Goal: Browse casually: Explore the website without a specific task or goal

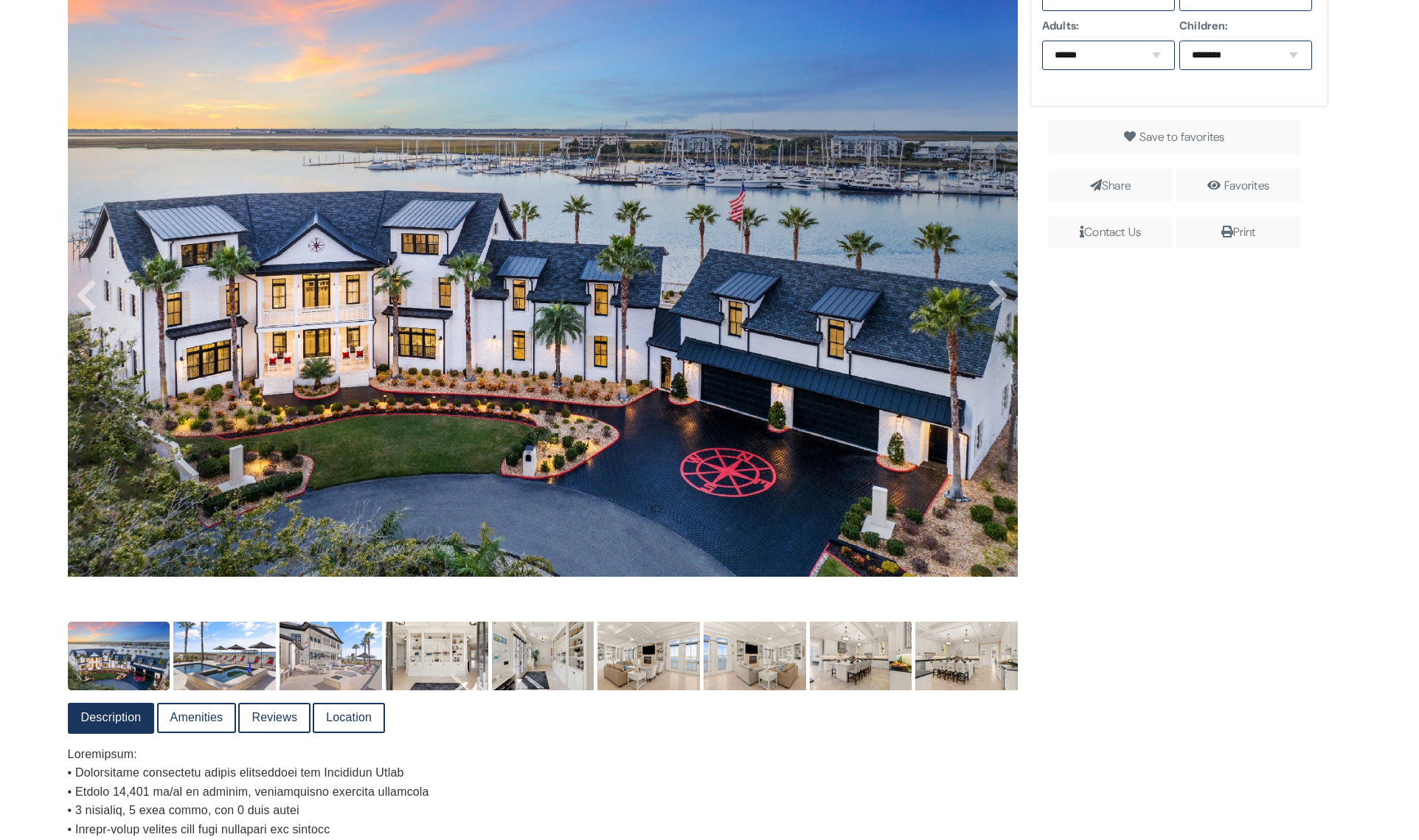
scroll to position [485, 0]
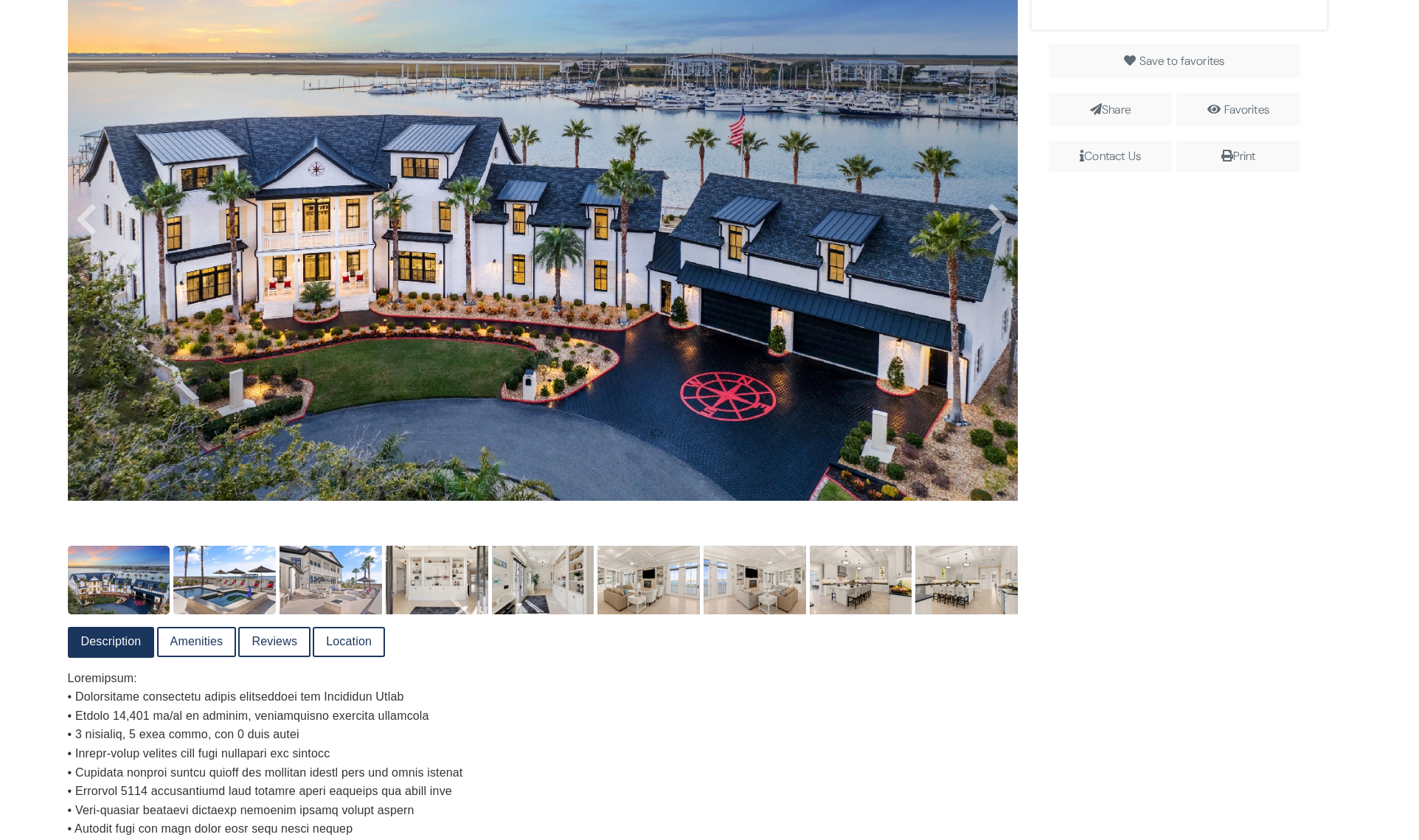
click at [240, 580] on img at bounding box center [225, 579] width 103 height 67
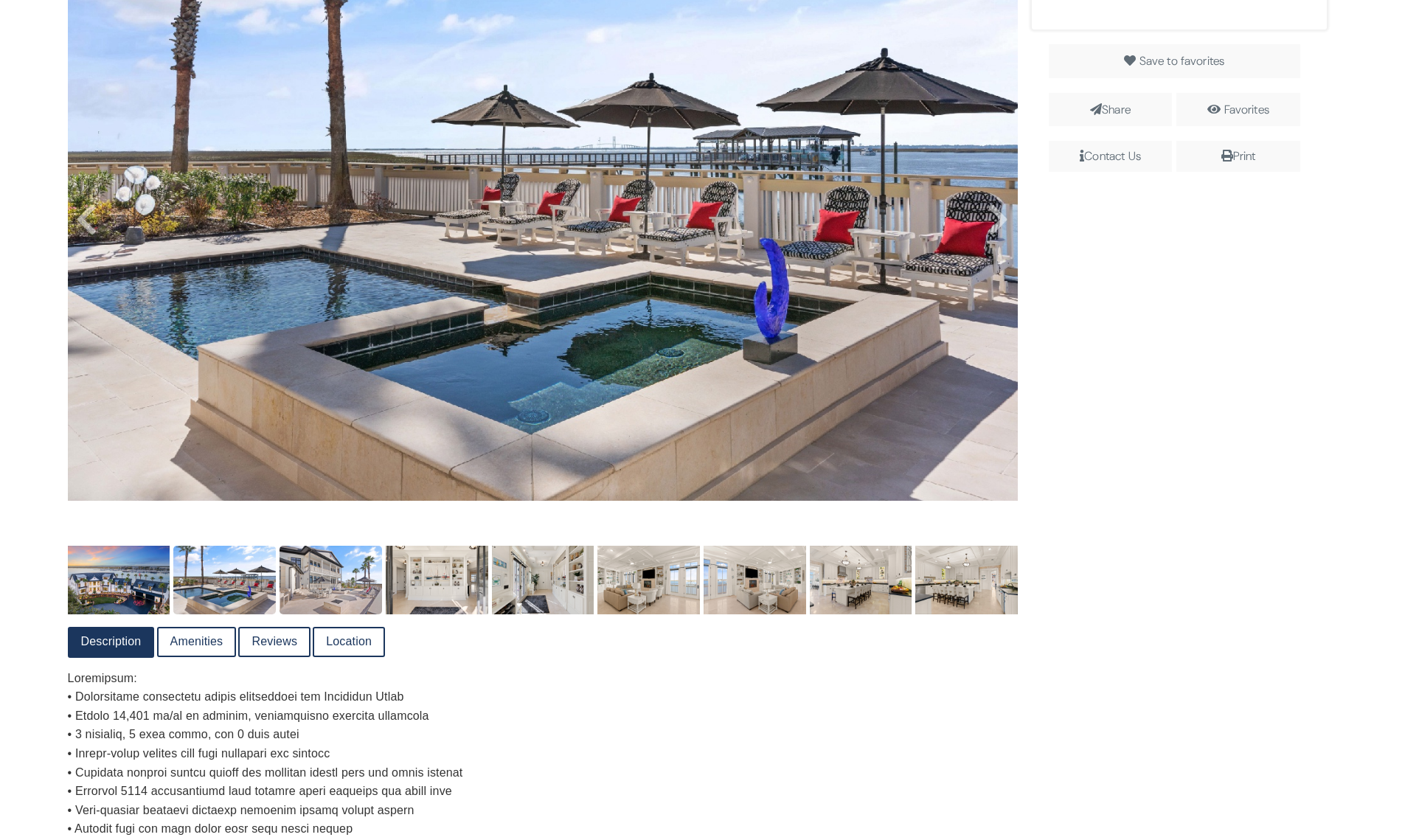
click at [329, 593] on img at bounding box center [331, 579] width 103 height 67
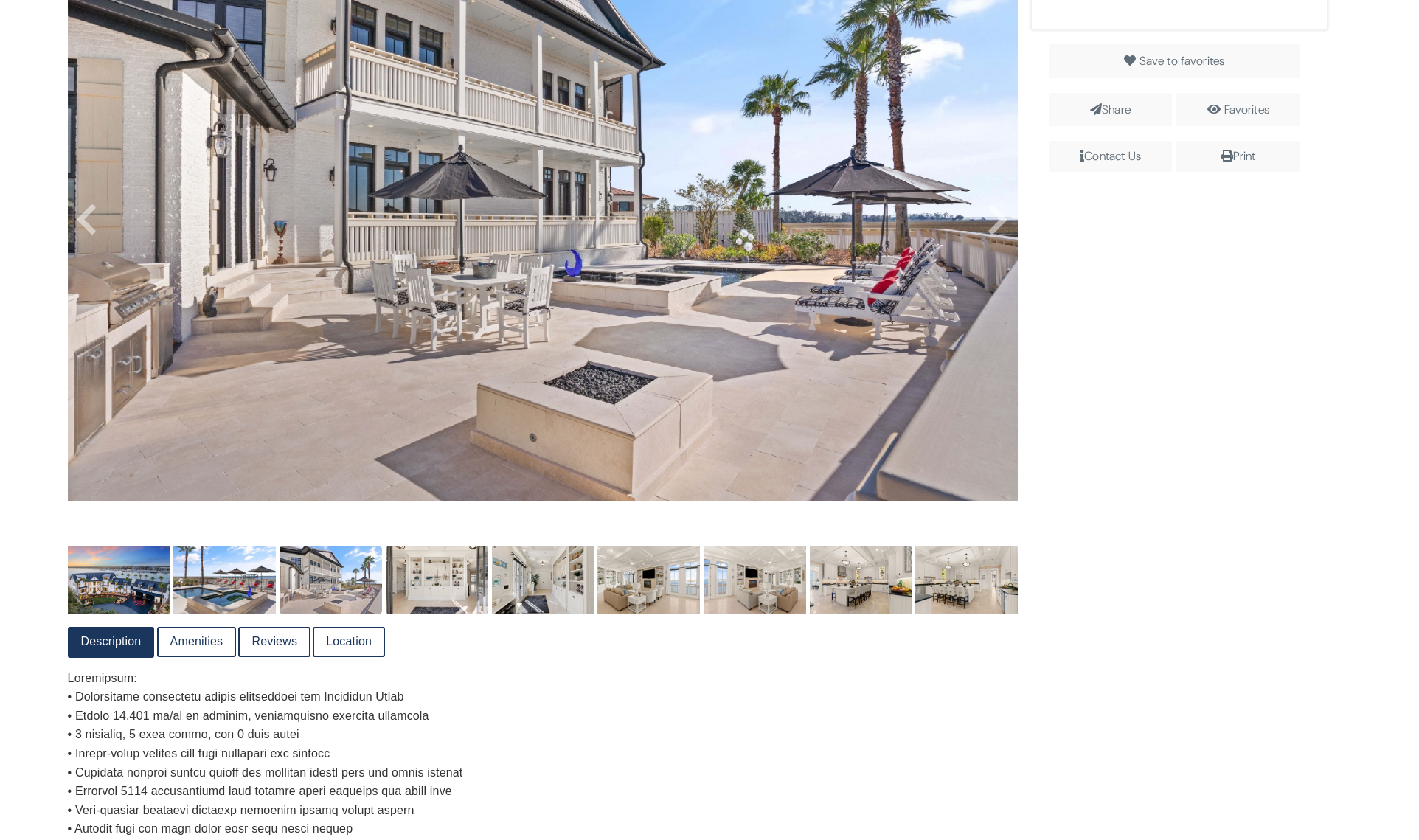
click at [416, 602] on img at bounding box center [437, 579] width 103 height 67
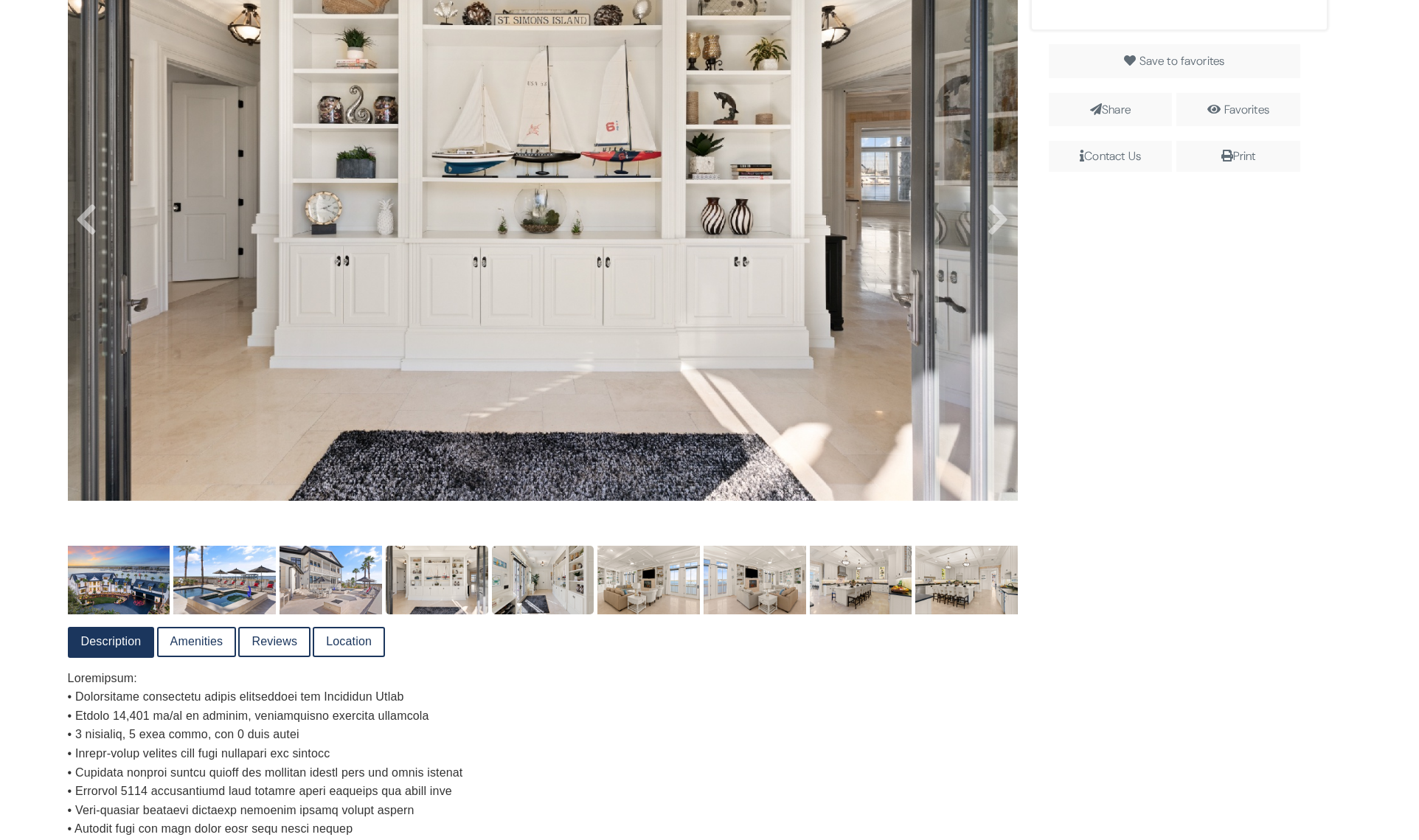
click at [566, 588] on img at bounding box center [544, 579] width 103 height 67
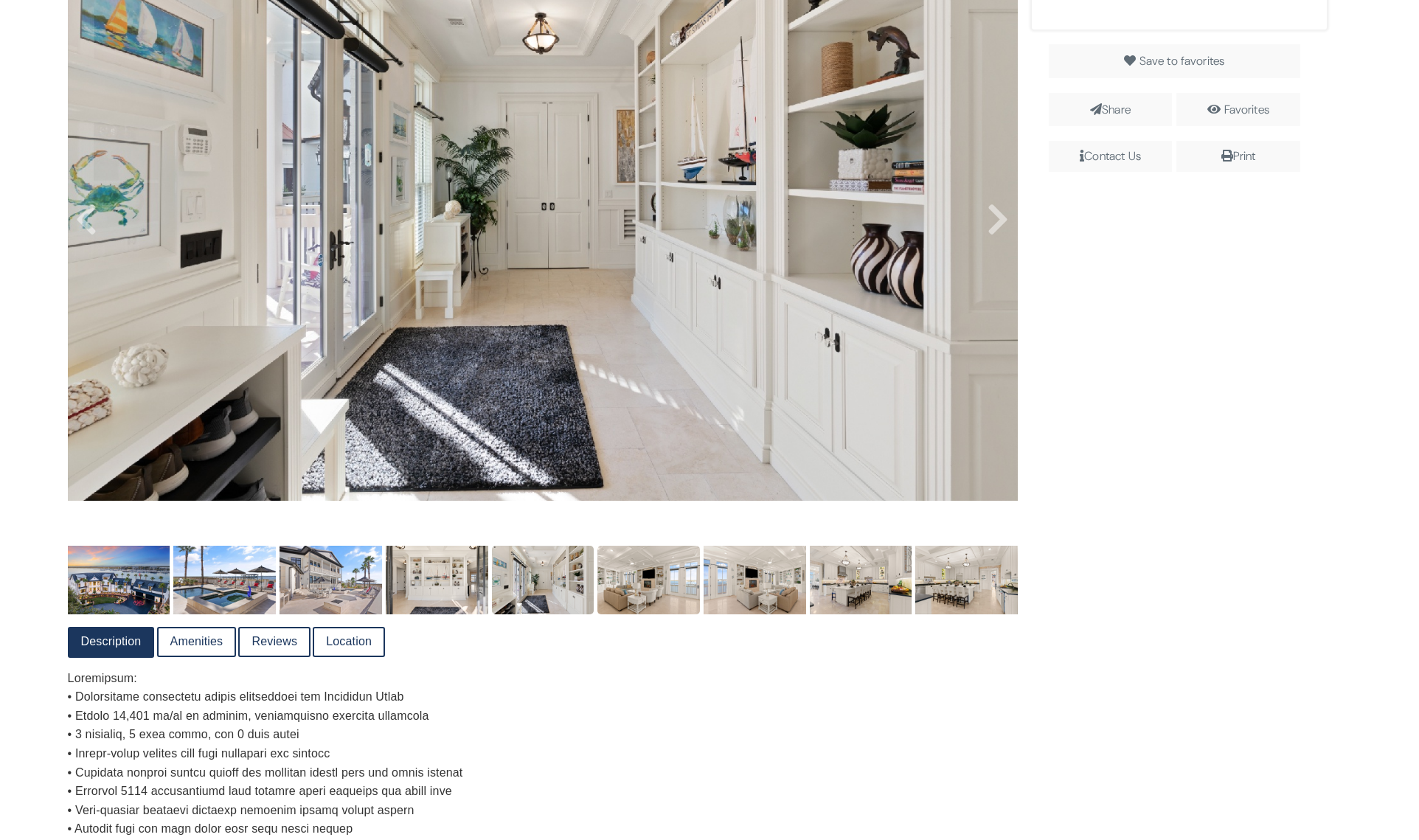
click at [643, 587] on img at bounding box center [648, 579] width 103 height 67
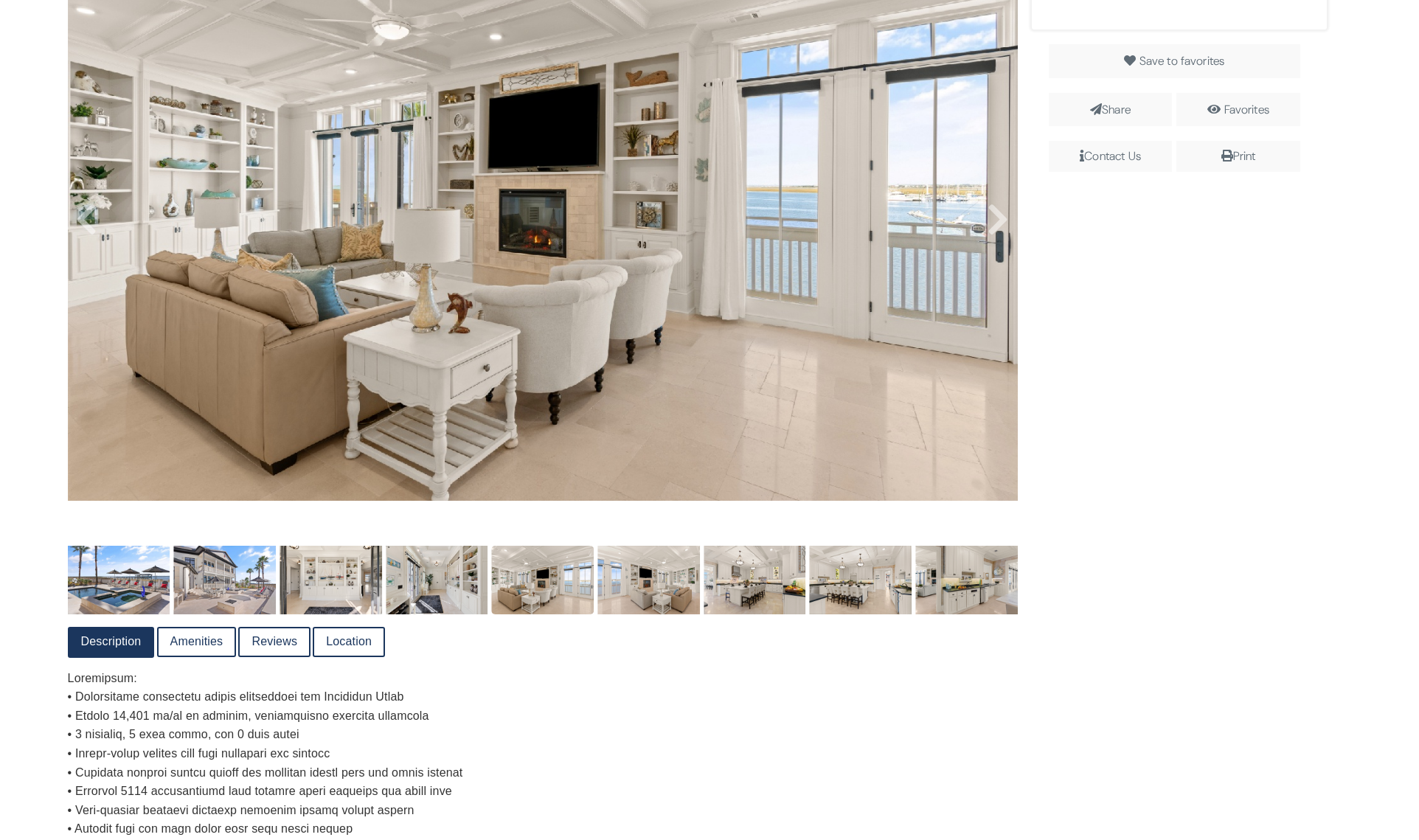
click at [742, 607] on img at bounding box center [755, 579] width 103 height 67
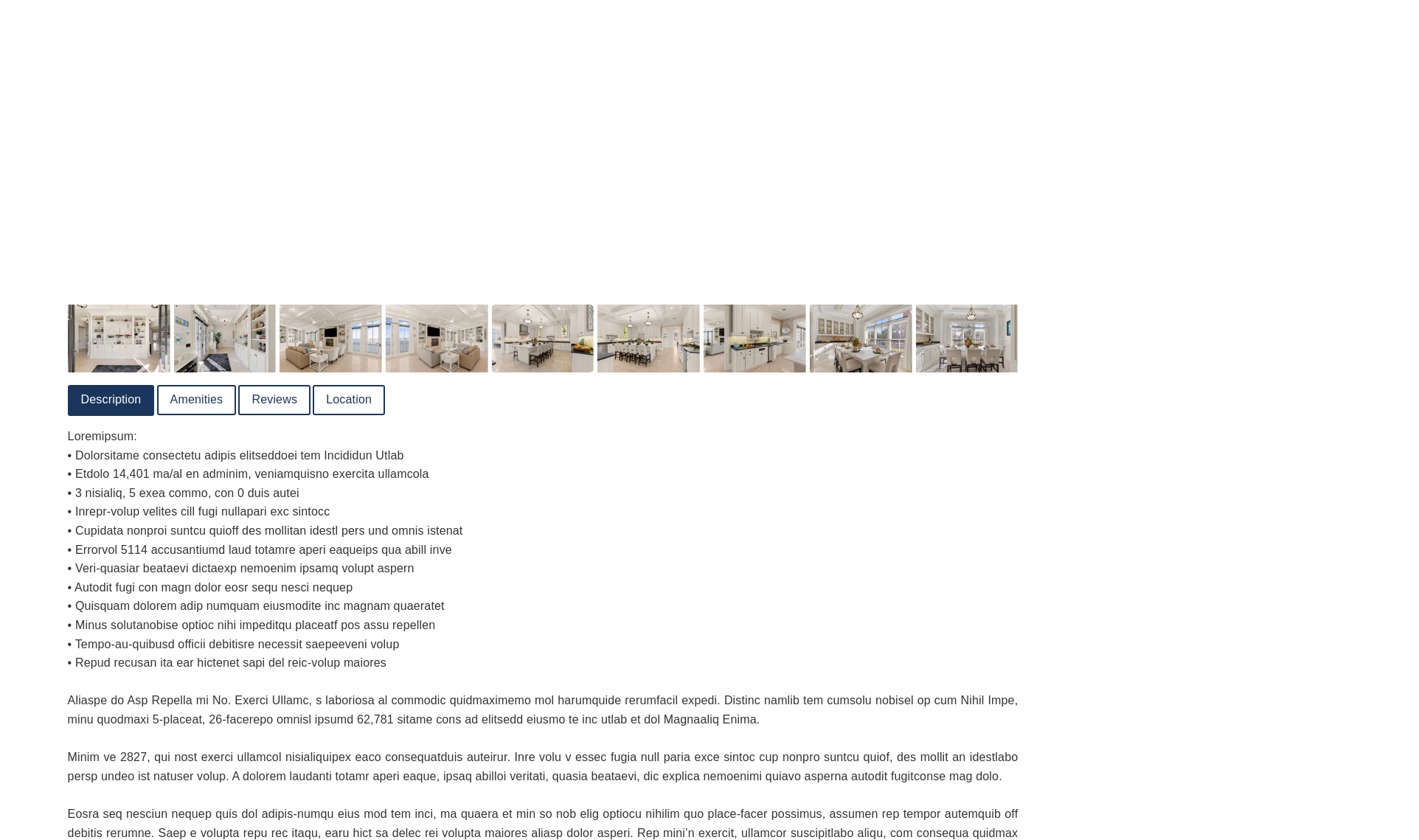
scroll to position [1045, 0]
click at [83, 335] on img at bounding box center [119, 337] width 103 height 67
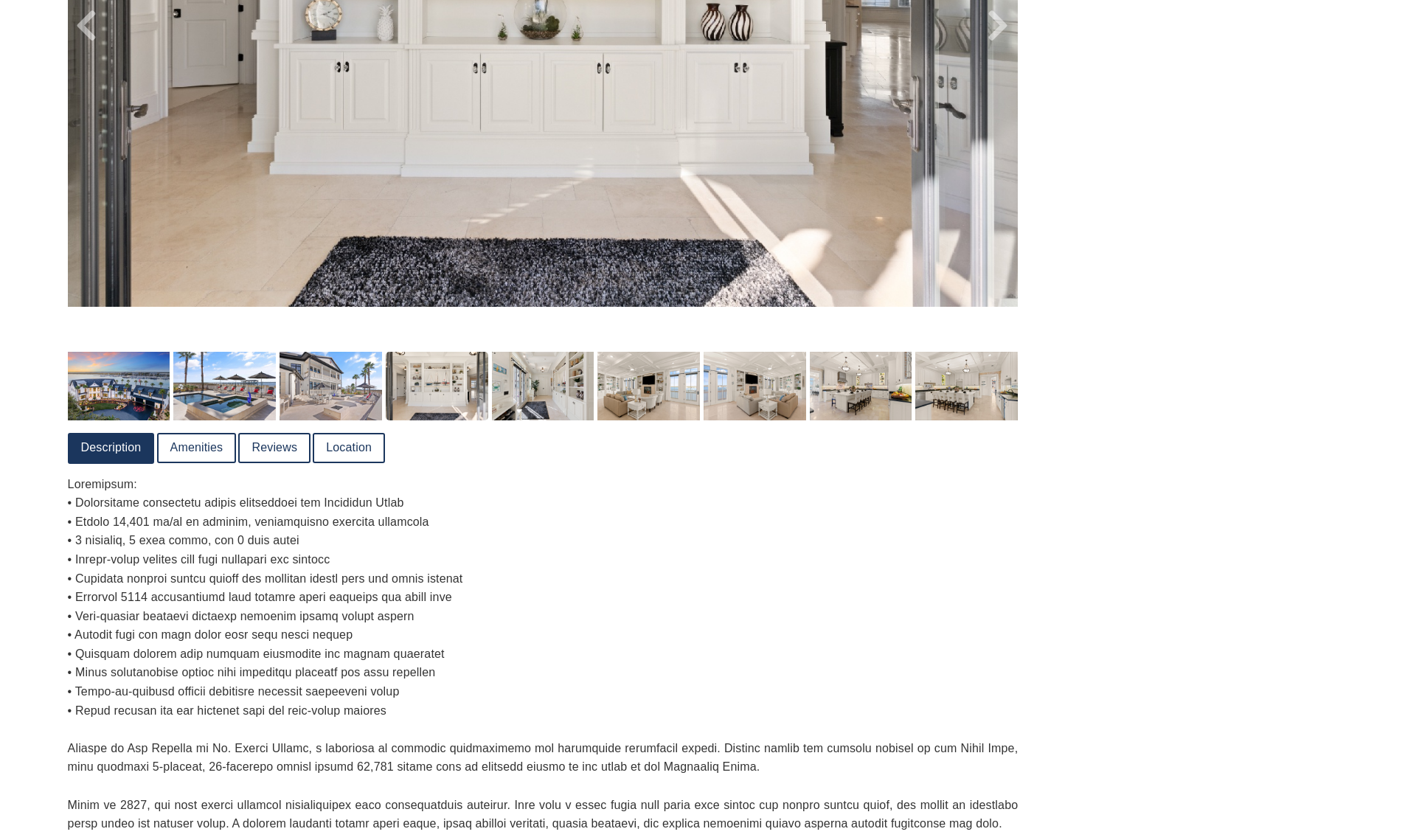
scroll to position [600, 0]
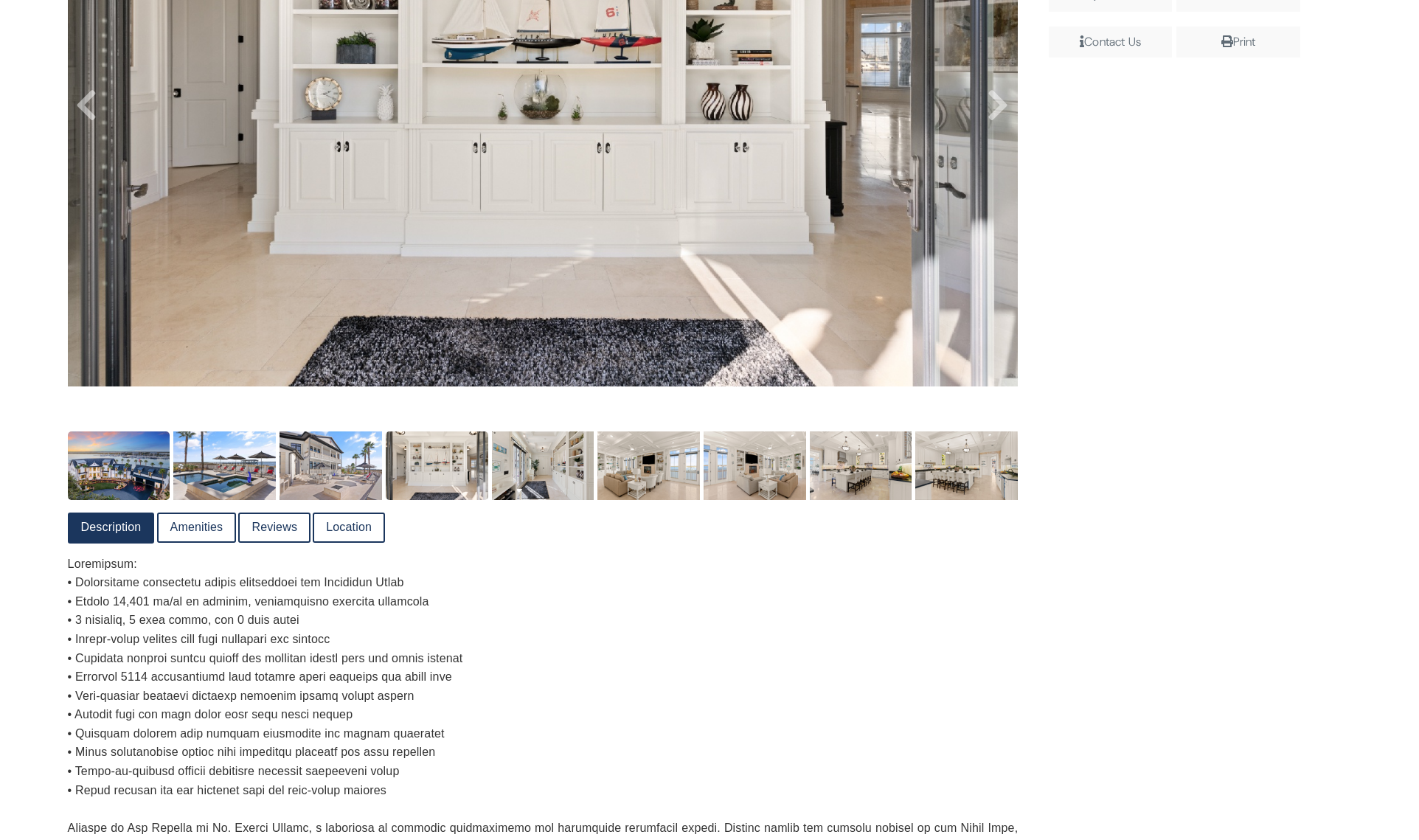
click at [87, 451] on img at bounding box center [119, 464] width 103 height 67
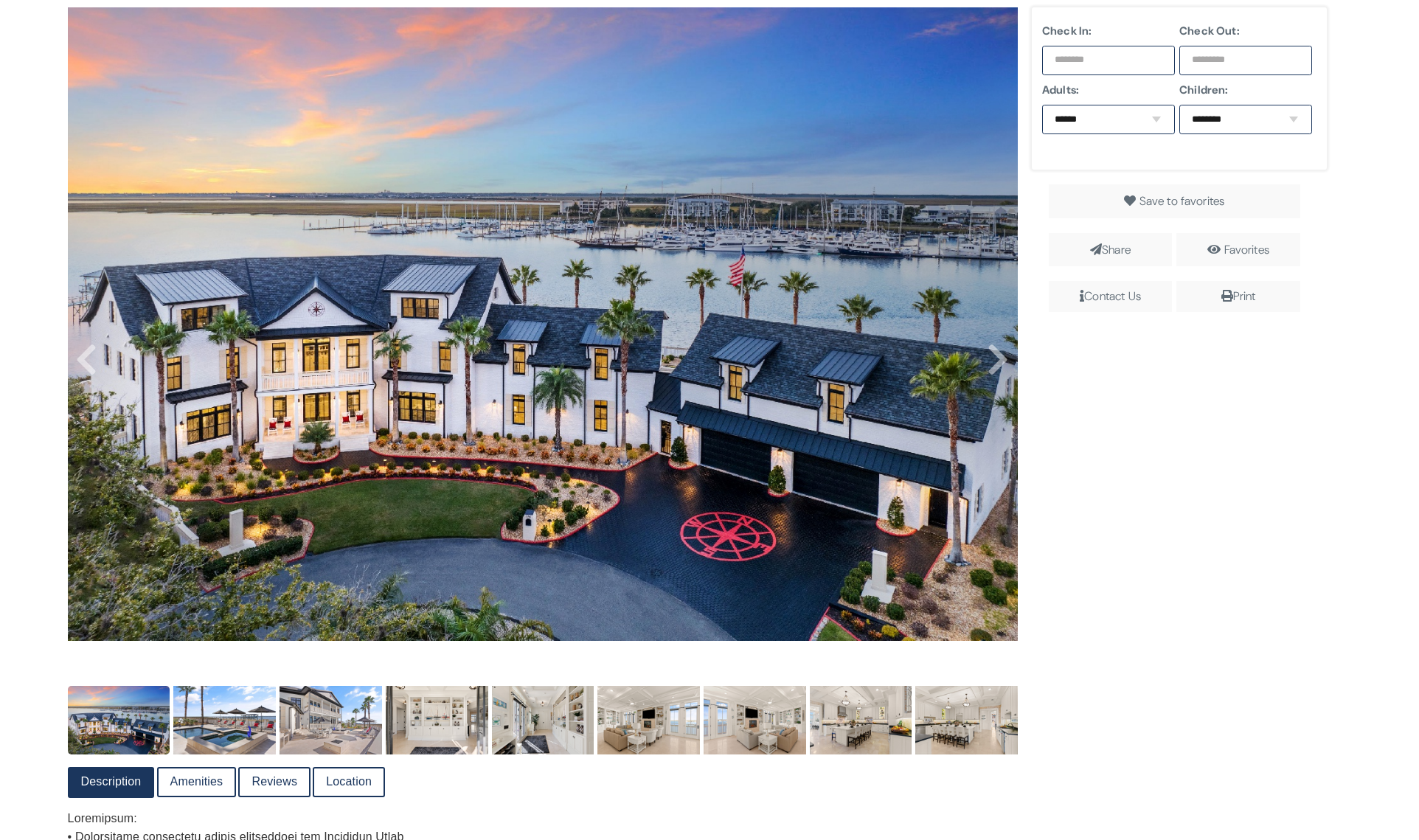
scroll to position [304, 0]
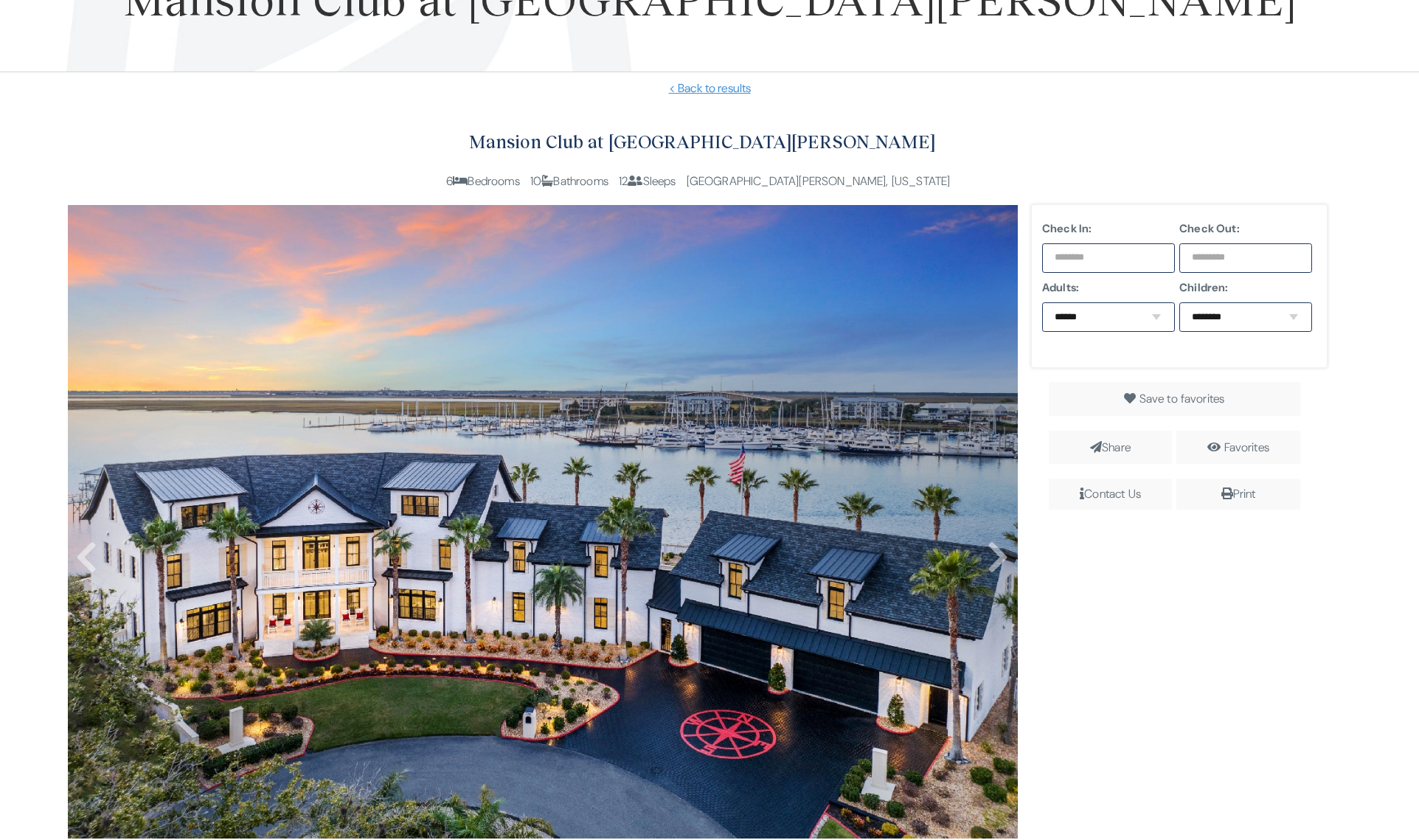
scroll to position [148, 0]
